Goal: Task Accomplishment & Management: Complete application form

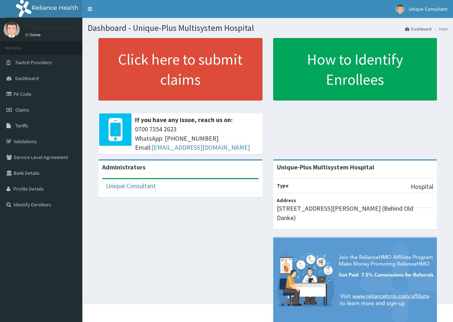
click at [32, 109] on link "Claims" at bounding box center [41, 110] width 82 height 16
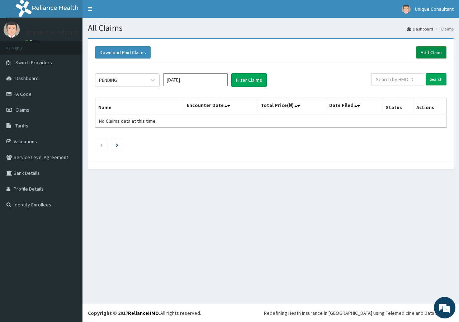
click at [427, 52] on link "Add Claim" at bounding box center [431, 52] width 30 height 12
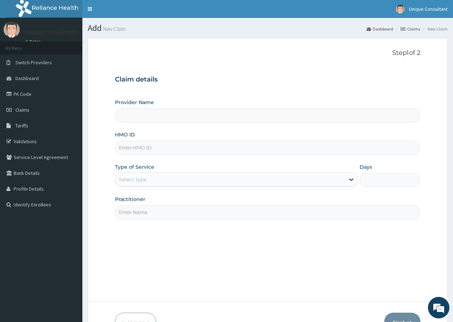
type input "Unique-Plus Multisystem Hospital"
click at [163, 147] on input "HMO ID" at bounding box center [268, 148] width 306 height 14
type input "NRN/10030/C"
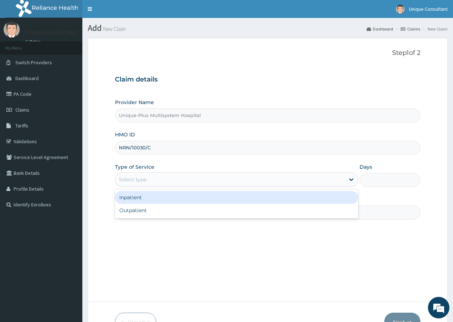
click at [167, 180] on div "Select type" at bounding box center [230, 178] width 230 height 11
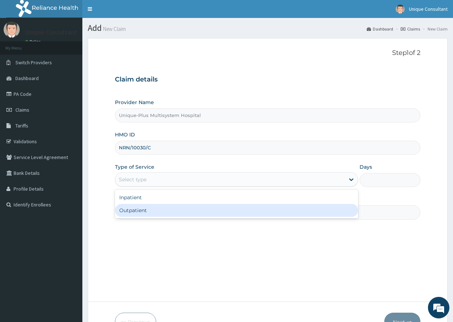
click at [168, 210] on div "Outpatient" at bounding box center [236, 210] width 243 height 13
type input "1"
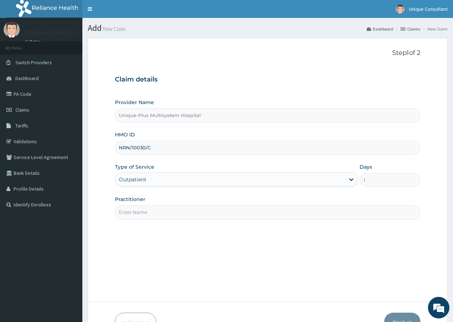
click at [219, 214] on input "Practitioner" at bounding box center [268, 212] width 306 height 14
type input "d"
type input "Dr. Iroha"
click at [398, 317] on button "Next" at bounding box center [403, 321] width 36 height 19
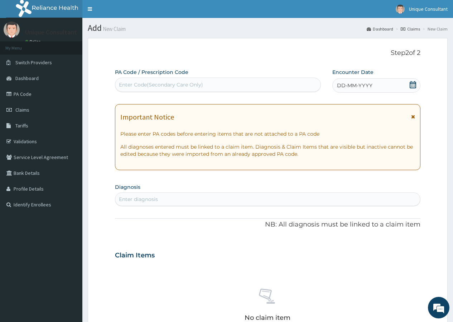
click at [378, 80] on div "DD-MM-YYYY" at bounding box center [377, 85] width 88 height 14
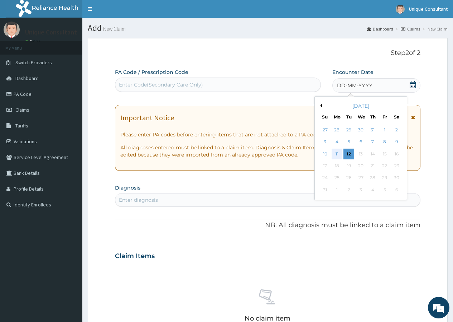
click at [335, 154] on div "11" at bounding box center [337, 153] width 11 height 11
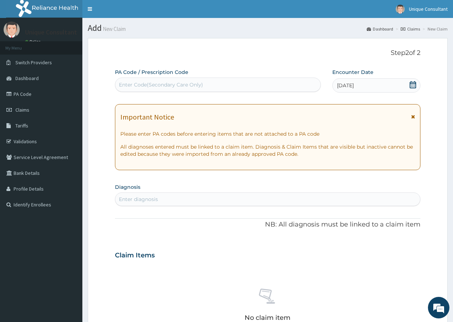
click at [198, 198] on div "Enter diagnosis" at bounding box center [267, 198] width 305 height 11
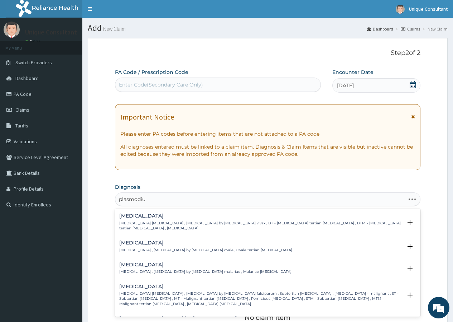
type input "plasmodi"
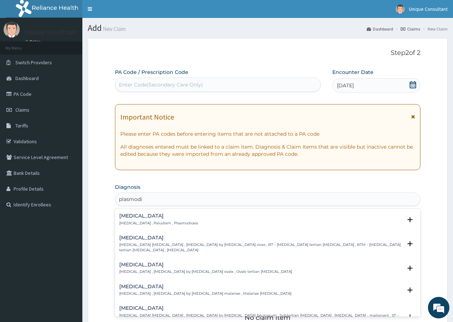
click at [135, 217] on h4 "Malaria" at bounding box center [158, 215] width 79 height 5
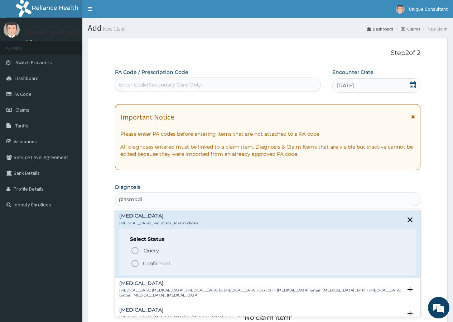
click at [144, 261] on p "Confirmed" at bounding box center [156, 263] width 27 height 7
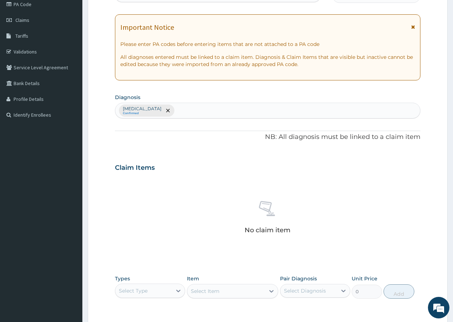
scroll to position [195, 0]
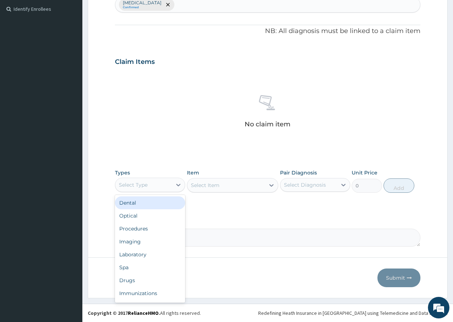
click at [154, 181] on div "Select Type" at bounding box center [143, 184] width 57 height 11
click at [146, 227] on div "Procedures" at bounding box center [150, 228] width 70 height 13
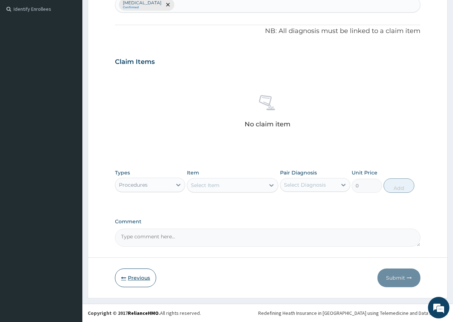
click at [133, 281] on button "Previous" at bounding box center [135, 277] width 41 height 19
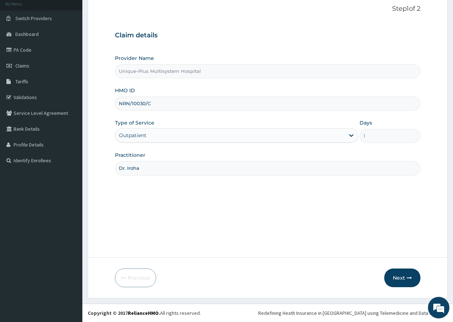
click at [154, 103] on input "NRN/10030/C" at bounding box center [268, 103] width 306 height 14
type input "NRN/10030/f"
click at [409, 281] on button "Next" at bounding box center [403, 277] width 36 height 19
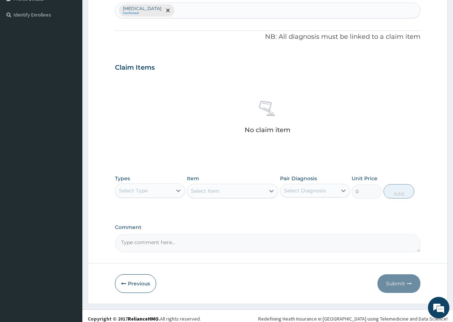
scroll to position [195, 0]
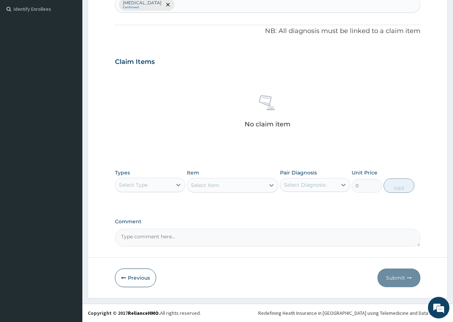
click at [157, 187] on div "Select Type" at bounding box center [143, 184] width 57 height 11
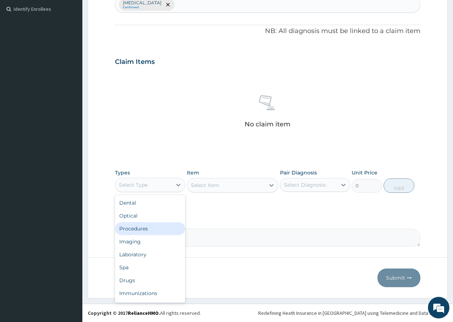
click at [152, 230] on div "Procedures" at bounding box center [150, 228] width 70 height 13
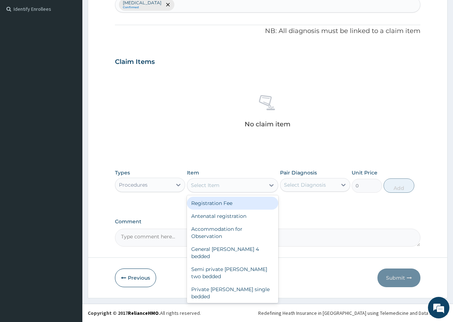
click at [264, 186] on div "Select Item" at bounding box center [226, 184] width 78 height 11
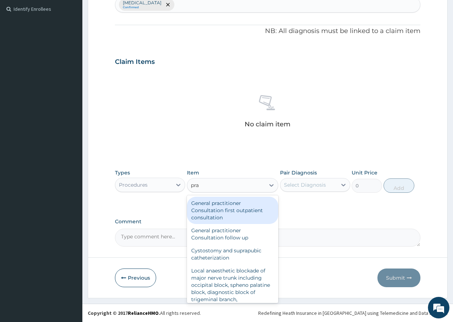
type input "prac"
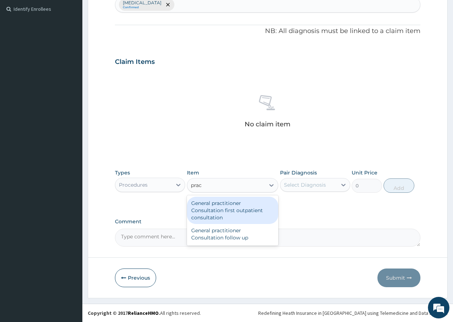
click at [256, 213] on div "General practitioner Consultation first outpatient consultation" at bounding box center [233, 209] width 92 height 27
type input "3547.5"
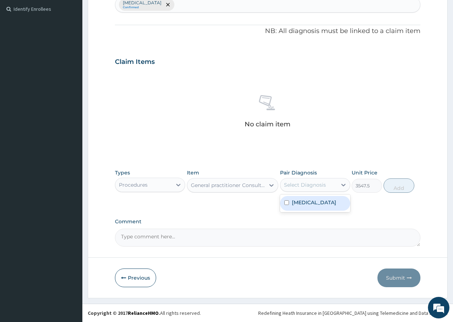
click at [305, 189] on div "Select Diagnosis" at bounding box center [309, 184] width 57 height 11
click at [305, 201] on label "Malaria" at bounding box center [314, 202] width 44 height 7
checkbox input "true"
click at [395, 188] on button "Add" at bounding box center [399, 185] width 30 height 14
type input "0"
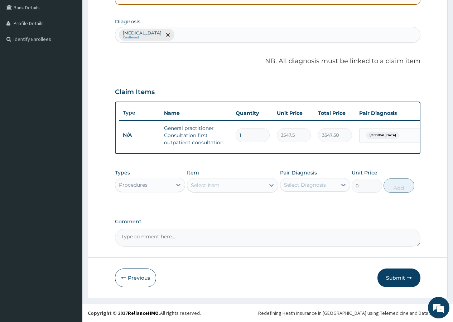
scroll to position [171, 0]
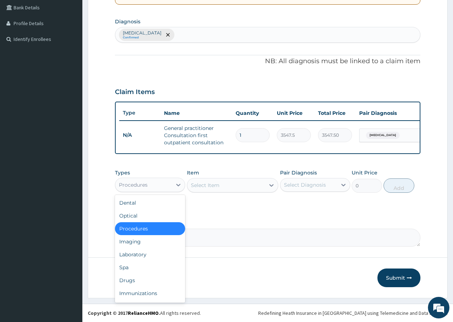
click at [148, 184] on div "Procedures" at bounding box center [143, 184] width 57 height 11
click at [149, 281] on div "Drugs" at bounding box center [150, 279] width 70 height 13
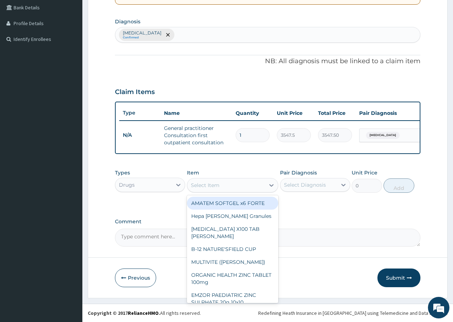
click at [260, 188] on div "Select Item" at bounding box center [226, 184] width 78 height 11
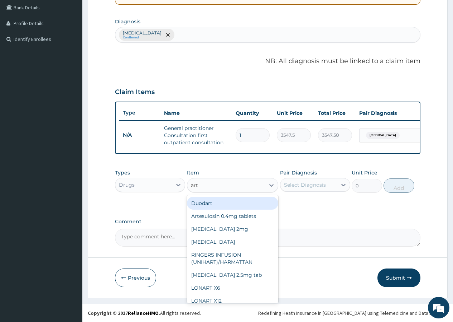
type input "arte"
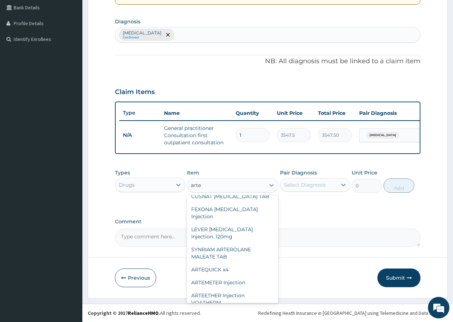
scroll to position [93, 0]
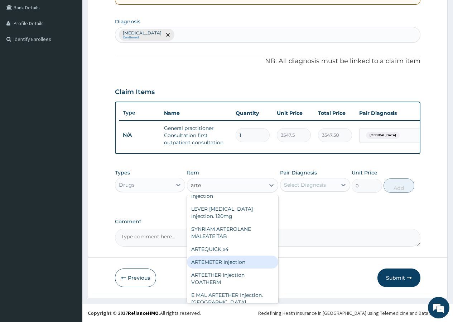
click at [251, 258] on div "ARTEMETER Injection" at bounding box center [233, 261] width 92 height 13
type input "2000"
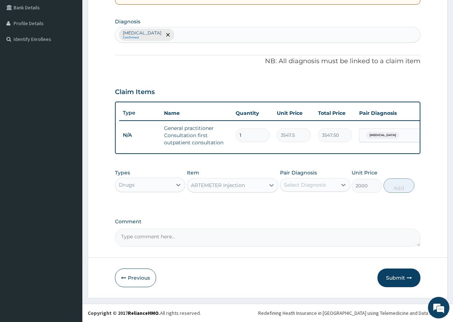
click at [298, 188] on div "Select Diagnosis" at bounding box center [309, 184] width 57 height 11
click at [298, 202] on label "Malaria" at bounding box center [314, 202] width 44 height 7
checkbox input "true"
click at [398, 189] on button "Add" at bounding box center [399, 185] width 30 height 14
type input "0"
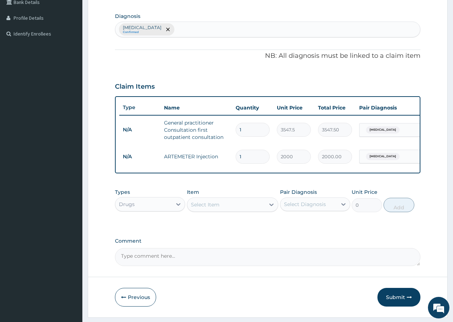
click at [227, 210] on div "Select Item" at bounding box center [226, 204] width 78 height 11
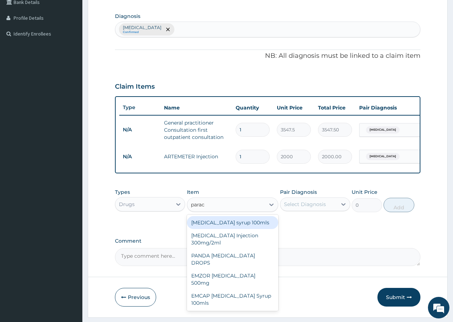
type input "parace"
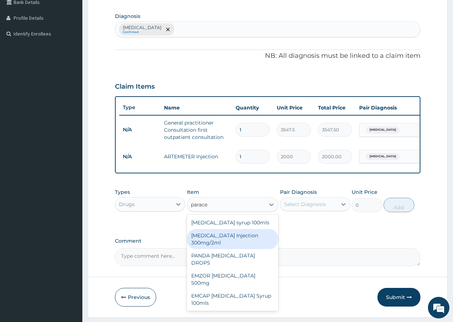
click at [229, 240] on div "PARACETAMOL Injection 300mg/2ml" at bounding box center [233, 239] width 92 height 20
type input "500"
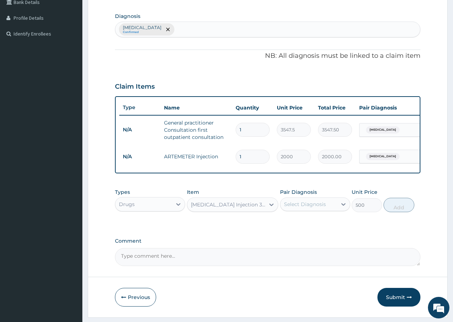
click at [302, 208] on div "Select Diagnosis" at bounding box center [305, 203] width 42 height 7
click at [312, 228] on div "Malaria" at bounding box center [315, 222] width 70 height 15
checkbox input "true"
click at [398, 212] on button "Add" at bounding box center [399, 205] width 30 height 14
type input "0"
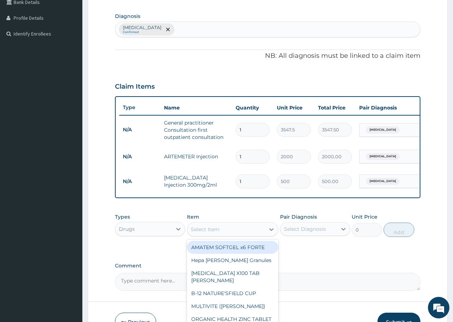
click at [227, 235] on div "Select Item" at bounding box center [226, 228] width 78 height 11
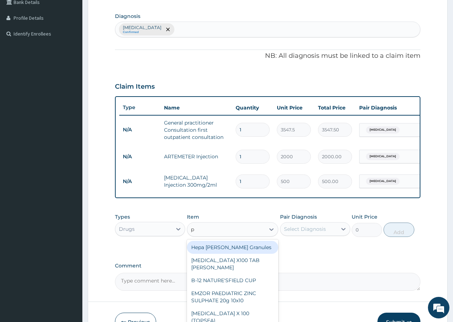
type input "p-"
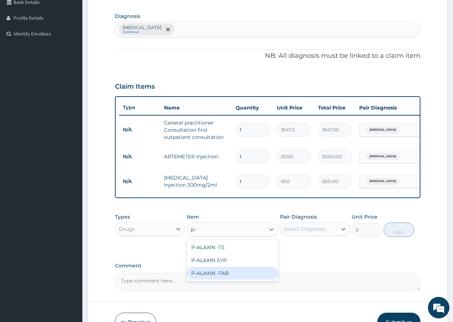
click at [202, 279] on div "P-ALAXIN -TAB" at bounding box center [233, 272] width 92 height 13
type input "106.425"
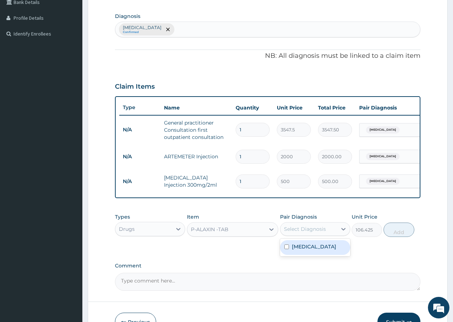
click at [294, 232] on div "Select Diagnosis" at bounding box center [305, 228] width 42 height 7
click at [297, 249] on label "Malaria" at bounding box center [314, 246] width 44 height 7
checkbox input "true"
click at [396, 237] on button "Add" at bounding box center [399, 229] width 30 height 14
type input "0"
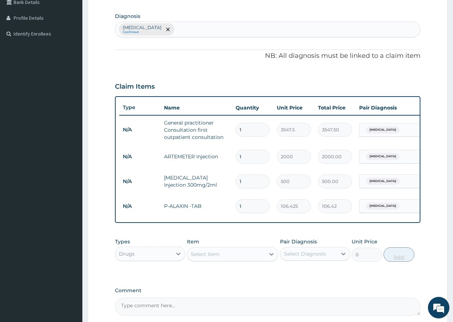
type input "12"
type input "1277.10"
type input "12"
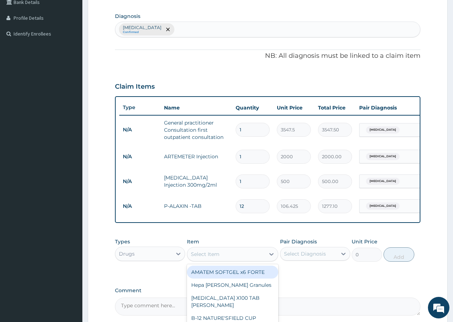
click at [201, 255] on div "Select Item" at bounding box center [205, 253] width 29 height 7
type input "parace"
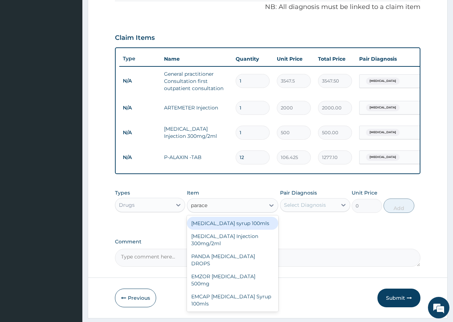
scroll to position [245, 0]
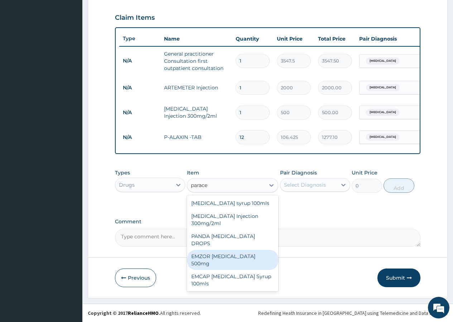
click at [235, 249] on div "EMZOR PARACETAMOL 500mg" at bounding box center [233, 259] width 92 height 20
type input "23.65"
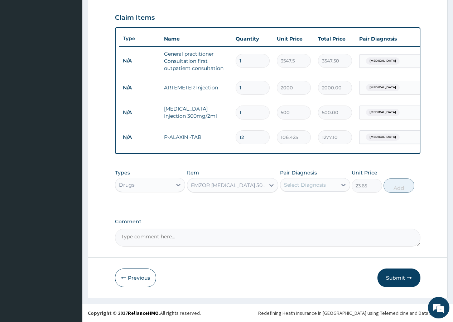
drag, startPoint x: 320, startPoint y: 176, endPoint x: 321, endPoint y: 184, distance: 7.2
click at [320, 178] on div "Pair Diagnosis Select Diagnosis" at bounding box center [315, 181] width 70 height 24
click at [321, 186] on div "Select Diagnosis" at bounding box center [305, 184] width 42 height 7
click at [324, 200] on div "Malaria" at bounding box center [315, 203] width 70 height 15
checkbox input "true"
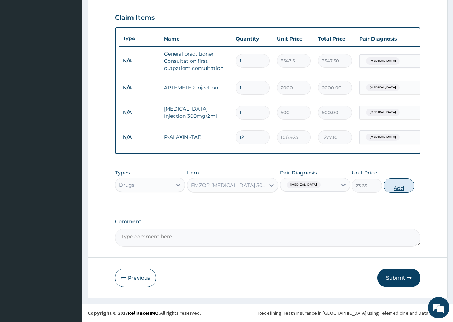
click at [400, 183] on button "Add" at bounding box center [399, 185] width 30 height 14
type input "0"
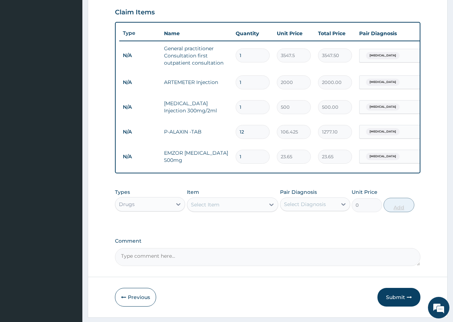
type input "0.00"
type input "9"
type input "212.85"
type input "9"
click at [400, 304] on button "Submit" at bounding box center [399, 296] width 43 height 19
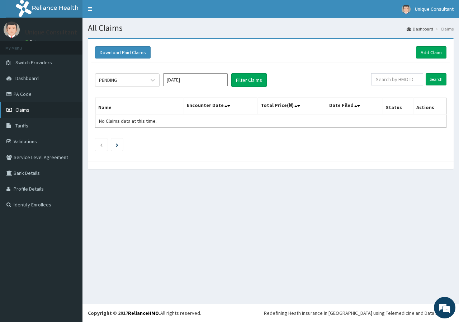
click at [23, 111] on span "Claims" at bounding box center [22, 109] width 14 height 6
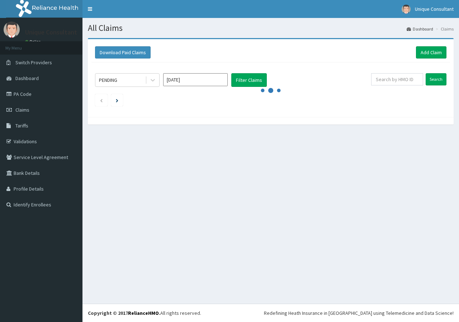
click at [424, 49] on link "Add Claim" at bounding box center [431, 52] width 30 height 12
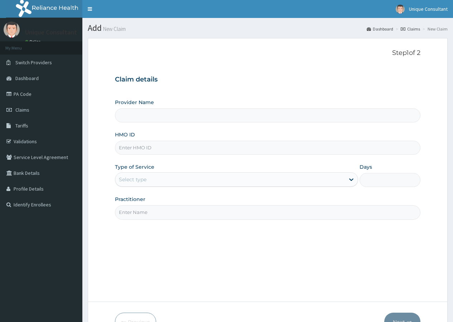
click at [194, 148] on input "HMO ID" at bounding box center [268, 148] width 306 height 14
type input "Unique-Plus Multisystem Hospital"
type input "EKI/10069/B"
click at [190, 183] on div "Select type" at bounding box center [230, 178] width 230 height 11
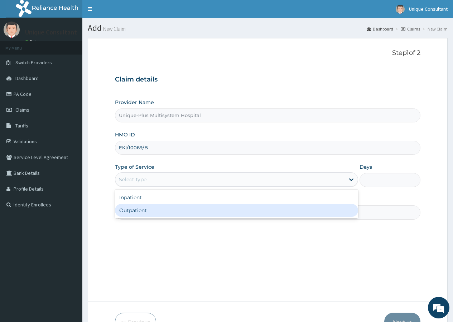
click at [182, 208] on div "Outpatient" at bounding box center [236, 210] width 243 height 13
type input "1"
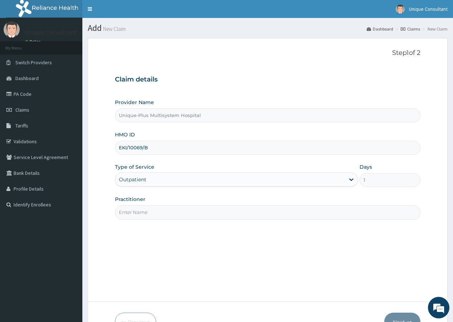
click at [181, 213] on input "Practitioner" at bounding box center [268, 212] width 306 height 14
click at [132, 213] on input "dR. aRIYO" at bounding box center [268, 212] width 306 height 14
type input "[PERSON_NAME]"
click at [397, 318] on button "Next" at bounding box center [403, 321] width 36 height 19
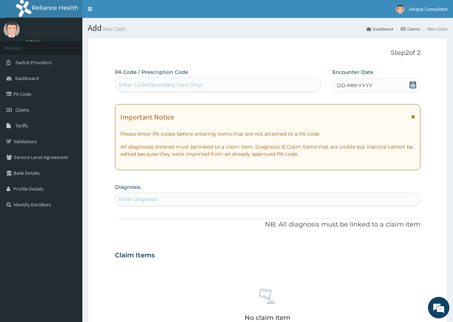
click at [411, 86] on icon at bounding box center [413, 84] width 7 height 7
click at [23, 96] on link "PA Code" at bounding box center [41, 94] width 82 height 16
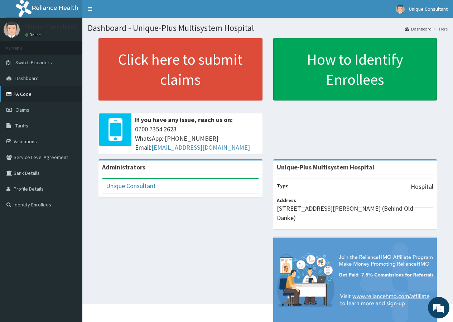
click at [14, 98] on link "PA Code" at bounding box center [41, 94] width 82 height 16
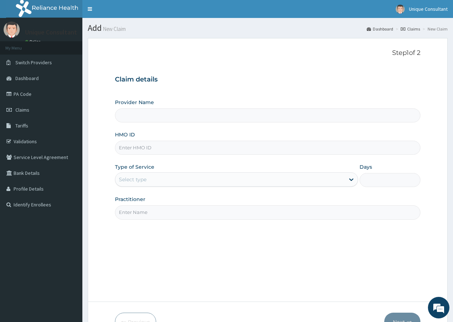
click at [222, 147] on input "HMO ID" at bounding box center [268, 148] width 306 height 14
type input "Npm/10529/A"
click at [168, 180] on div "Select type" at bounding box center [230, 178] width 230 height 11
click at [158, 178] on div "Select type" at bounding box center [230, 178] width 230 height 11
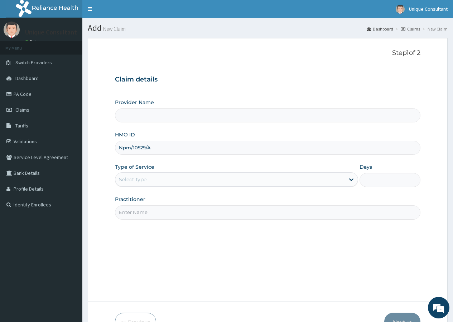
click at [158, 178] on div "Select type" at bounding box center [230, 178] width 230 height 11
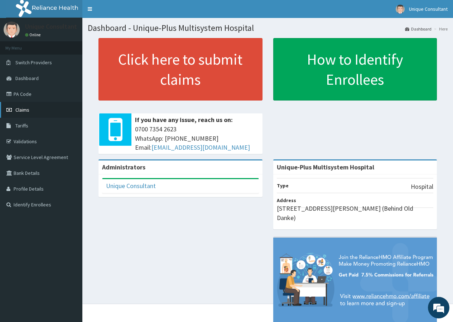
click at [23, 114] on link "Claims" at bounding box center [41, 110] width 82 height 16
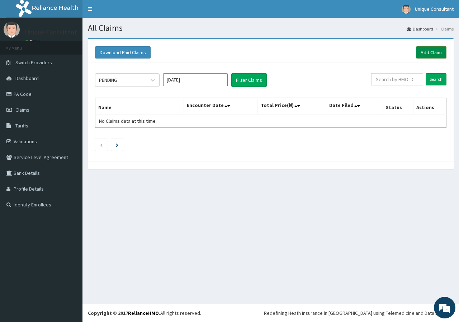
click at [429, 50] on link "Add Claim" at bounding box center [431, 52] width 30 height 12
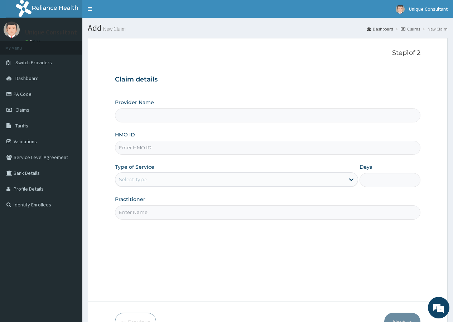
type input "Unique-Plus Multisystem Hospital"
click at [172, 146] on input "HMO ID" at bounding box center [268, 148] width 306 height 14
type input "Npm/10529/A"
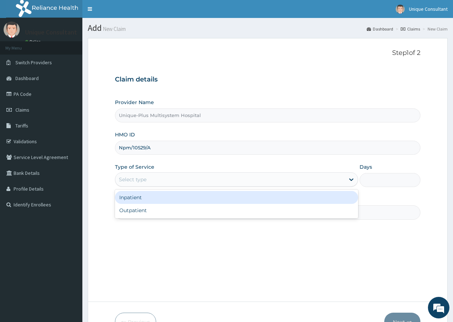
click at [163, 179] on div "Select type" at bounding box center [230, 178] width 230 height 11
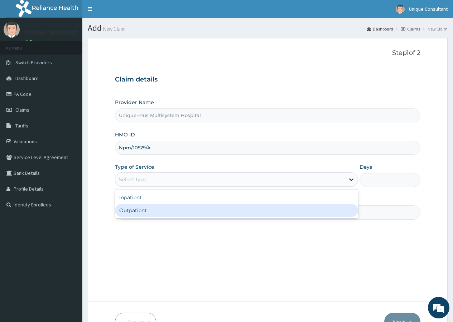
click at [157, 208] on div "Outpatient" at bounding box center [236, 210] width 243 height 13
type input "1"
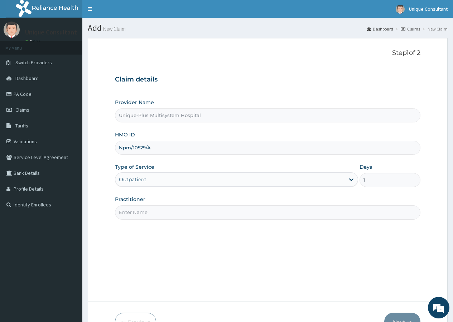
click at [157, 208] on input "Practitioner" at bounding box center [268, 212] width 306 height 14
type input "d"
type input "[PERSON_NAME]"
click at [398, 313] on button "Next" at bounding box center [403, 321] width 36 height 19
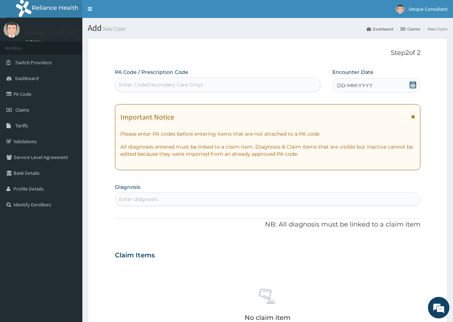
click at [396, 86] on div "DD-MM-YYYY" at bounding box center [377, 85] width 88 height 14
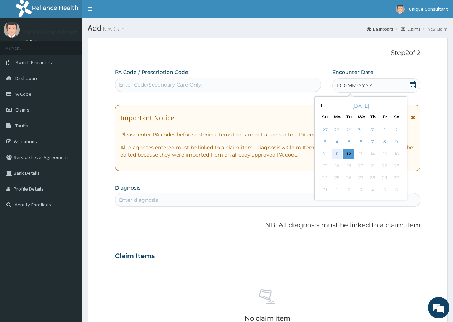
click at [338, 155] on div "11" at bounding box center [337, 153] width 11 height 11
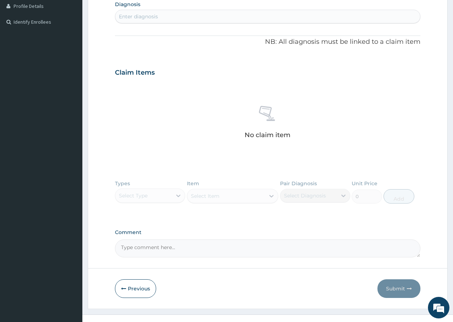
scroll to position [172, 0]
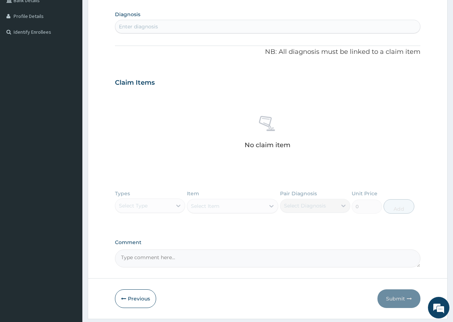
click at [201, 25] on div "Enter diagnosis" at bounding box center [267, 26] width 305 height 11
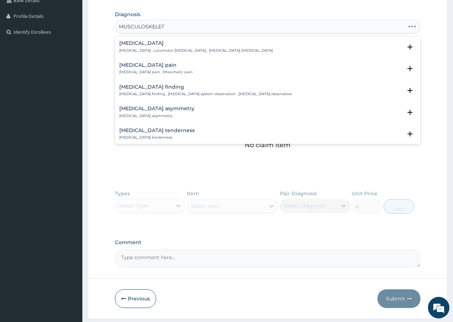
type input "MUSCULOSKELETA"
click at [149, 63] on h4 "Musculoskeletal pain" at bounding box center [155, 64] width 73 height 5
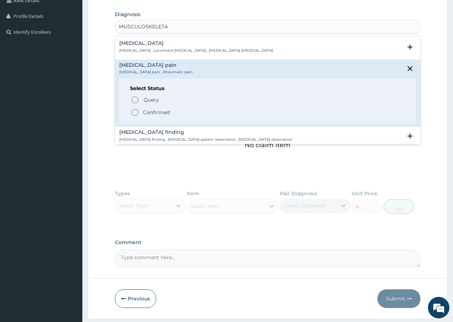
click at [151, 108] on span "Confirmed" at bounding box center [268, 112] width 275 height 9
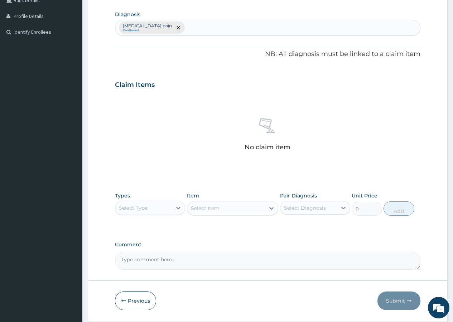
scroll to position [195, 0]
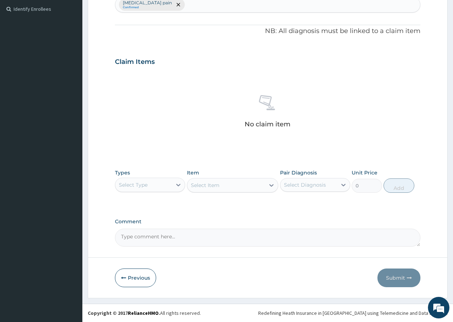
click at [157, 180] on div "Select Type" at bounding box center [143, 184] width 57 height 11
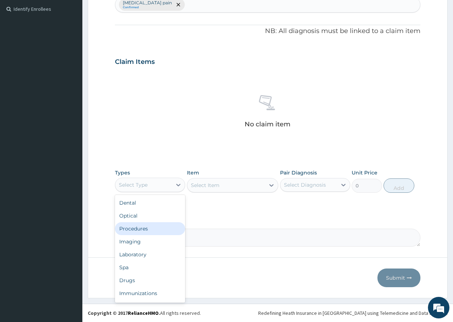
click at [157, 225] on div "Procedures" at bounding box center [150, 228] width 70 height 13
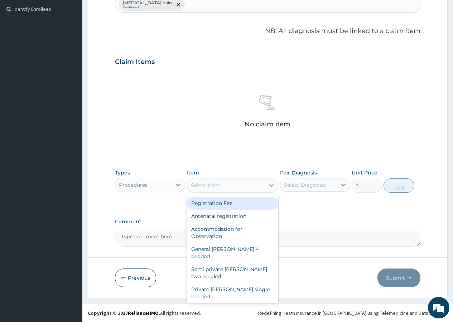
click at [216, 187] on div "Select Item" at bounding box center [205, 184] width 29 height 7
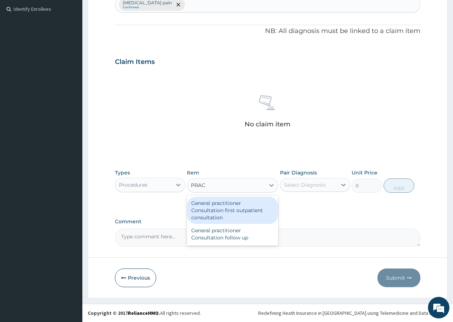
type input "PRACT"
click at [221, 203] on div "General practitioner Consultation first outpatient consultation" at bounding box center [233, 209] width 92 height 27
type input "3547.5"
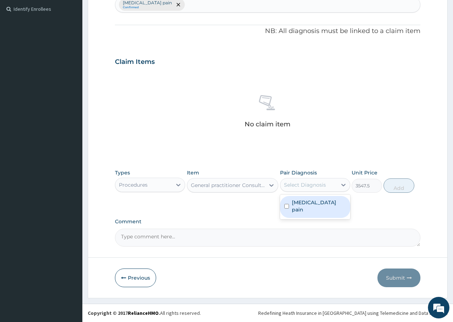
click at [307, 186] on div "Select Diagnosis" at bounding box center [305, 184] width 42 height 7
click at [311, 206] on div "Musculoskeletal pain" at bounding box center [315, 207] width 70 height 22
checkbox input "true"
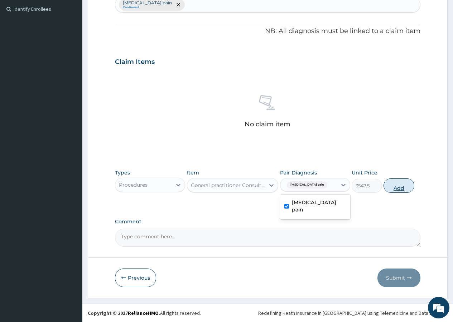
click at [404, 190] on button "Add" at bounding box center [399, 185] width 30 height 14
type input "0"
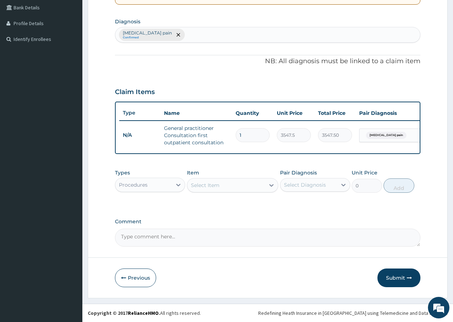
scroll to position [171, 0]
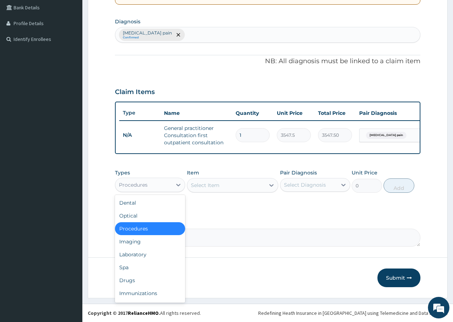
click at [172, 187] on div "Procedures" at bounding box center [143, 184] width 57 height 11
click at [144, 282] on div "Drugs" at bounding box center [150, 279] width 70 height 13
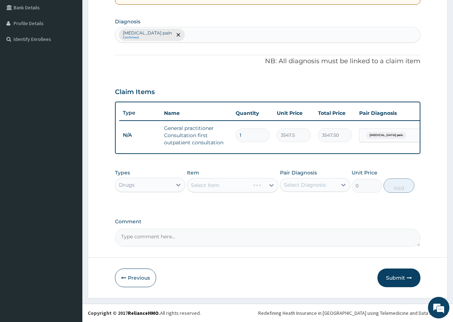
click at [208, 186] on div "Select Item" at bounding box center [233, 185] width 92 height 14
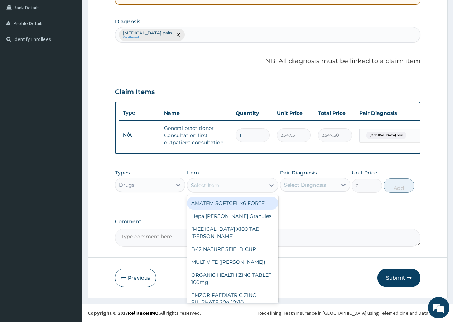
click at [232, 186] on div "Select Item" at bounding box center [226, 184] width 78 height 11
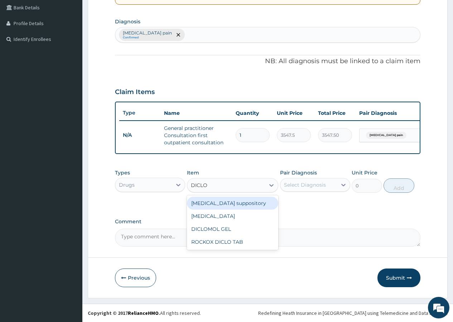
type input "DICLOF"
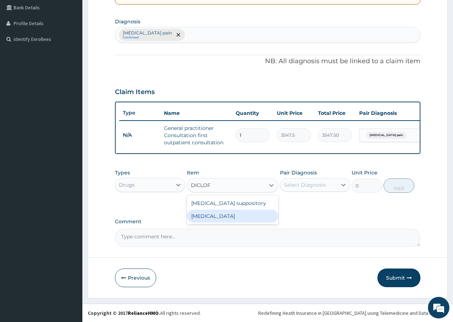
click at [229, 216] on div "Diclofenac" at bounding box center [233, 215] width 92 height 13
type input "591.25"
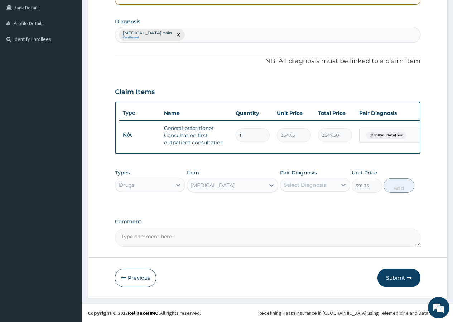
click at [297, 185] on div "Select Diagnosis" at bounding box center [305, 184] width 42 height 7
click at [299, 207] on div "Musculoskeletal pain" at bounding box center [315, 207] width 70 height 22
checkbox input "true"
click at [392, 185] on button "Add" at bounding box center [399, 185] width 30 height 14
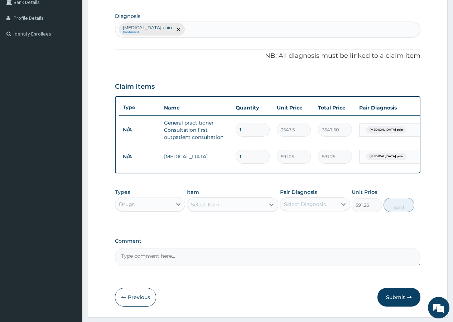
type input "0"
click at [243, 210] on div "Select Item" at bounding box center [226, 204] width 78 height 11
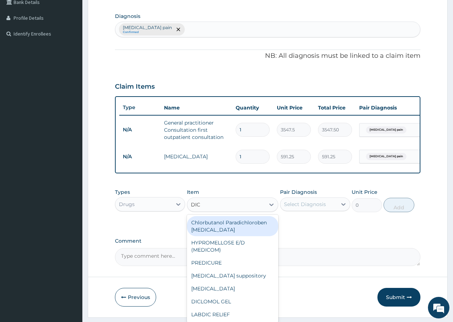
type input "DICL"
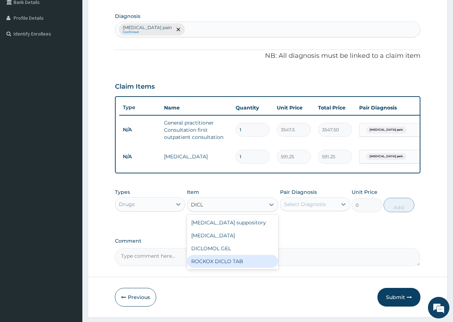
click at [234, 266] on div "ROCKOX DICLO TAB" at bounding box center [233, 260] width 92 height 13
type input "82.775"
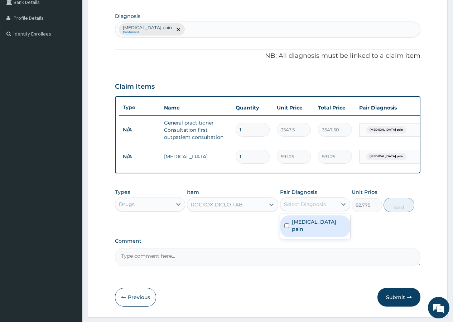
click at [322, 211] on div "Select Diagnosis" at bounding box center [315, 204] width 70 height 14
click at [322, 228] on label "Musculoskeletal pain" at bounding box center [319, 225] width 54 height 14
checkbox input "true"
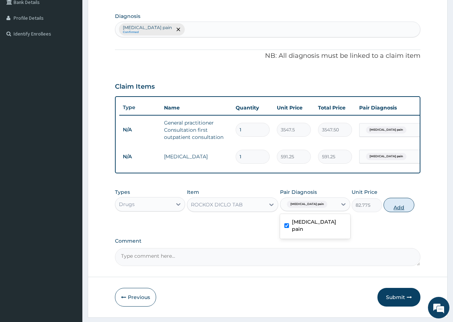
click at [388, 212] on button "Add" at bounding box center [399, 205] width 30 height 14
type input "0"
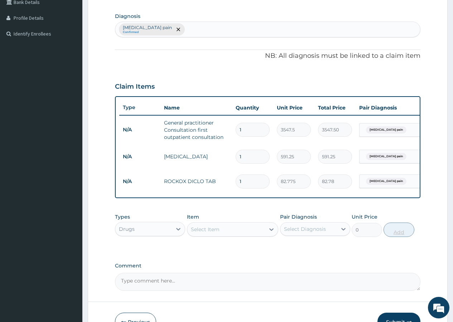
type input "10"
type input "827.75"
type input "10"
click at [248, 235] on div "Select Item" at bounding box center [226, 228] width 78 height 11
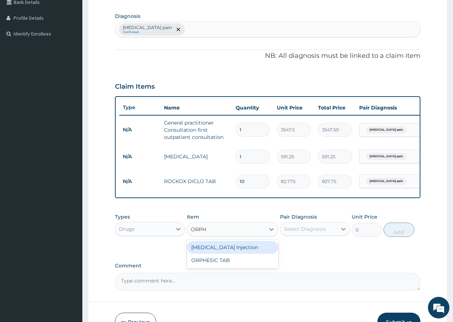
type input "ORPHE"
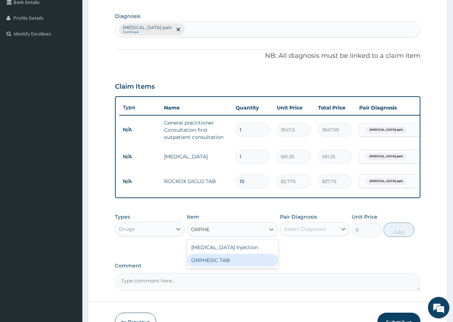
click at [244, 265] on div "ORPHESIC TAB" at bounding box center [233, 259] width 92 height 13
type input "106.425"
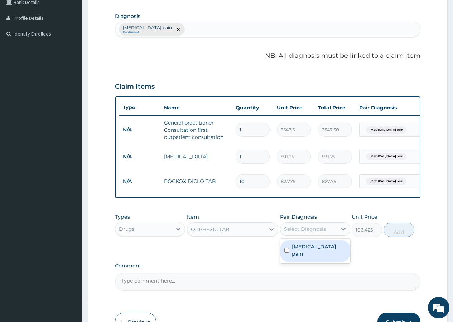
drag, startPoint x: 297, startPoint y: 234, endPoint x: 304, endPoint y: 266, distance: 32.6
click at [298, 232] on div "Select Diagnosis" at bounding box center [305, 228] width 42 height 7
click at [304, 253] on label "Musculoskeletal pain" at bounding box center [319, 250] width 54 height 14
checkbox input "true"
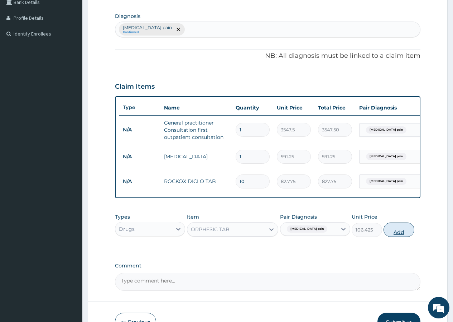
click at [400, 234] on button "Add" at bounding box center [399, 229] width 30 height 14
type input "0"
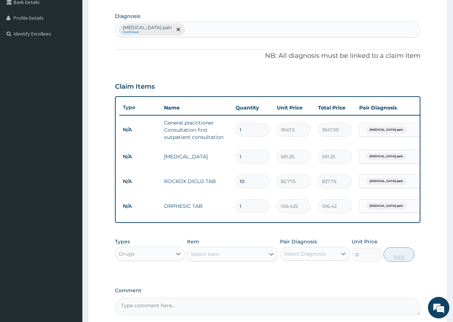
type input "10"
type input "1064.25"
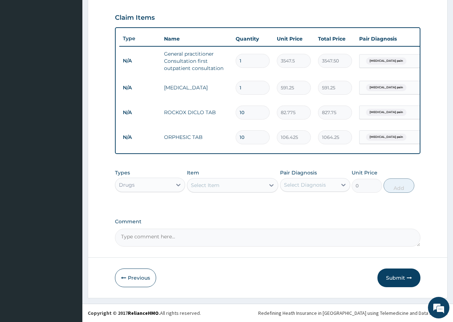
type input "10"
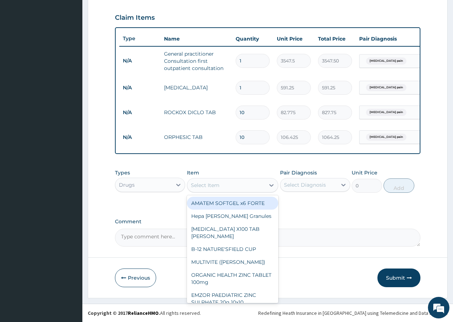
click at [208, 189] on div "Select Item" at bounding box center [226, 184] width 78 height 11
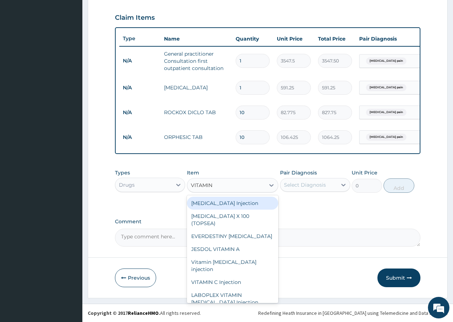
type input "VITAMIN C"
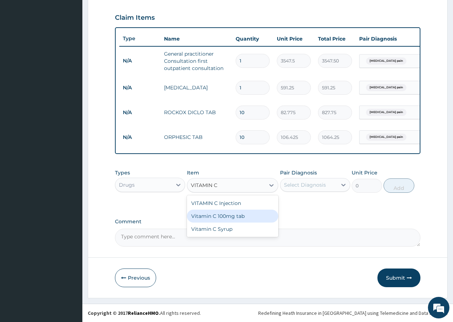
click at [214, 217] on div "Vitamin C 100mg tab" at bounding box center [233, 215] width 92 height 13
type input "30"
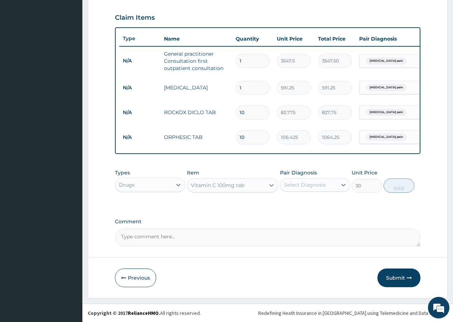
click at [299, 185] on div "Select Diagnosis" at bounding box center [305, 184] width 42 height 7
drag, startPoint x: 306, startPoint y: 206, endPoint x: 375, endPoint y: 196, distance: 69.9
click at [306, 206] on div "Musculoskeletal pain" at bounding box center [315, 207] width 70 height 22
checkbox input "true"
click at [401, 188] on button "Add" at bounding box center [399, 185] width 30 height 14
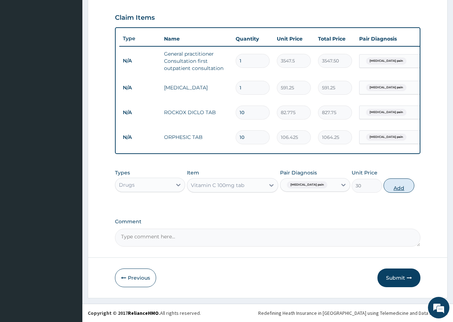
type input "0"
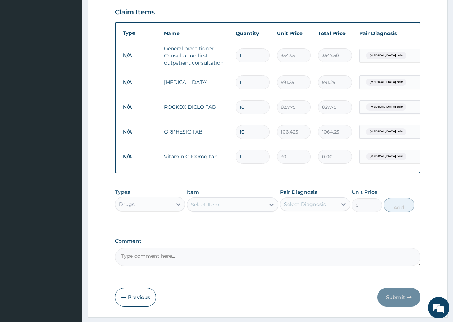
type input "0.00"
type input "4"
type input "120.00"
type input "42"
type input "1260.00"
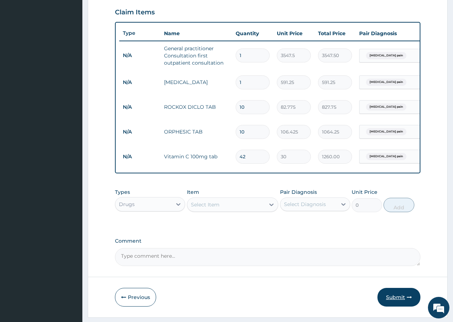
type input "42"
click at [384, 301] on button "Submit" at bounding box center [399, 296] width 43 height 19
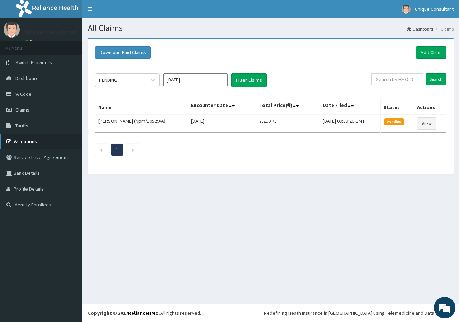
click at [19, 139] on link "Validations" at bounding box center [41, 141] width 82 height 16
